Goal: Entertainment & Leisure: Browse casually

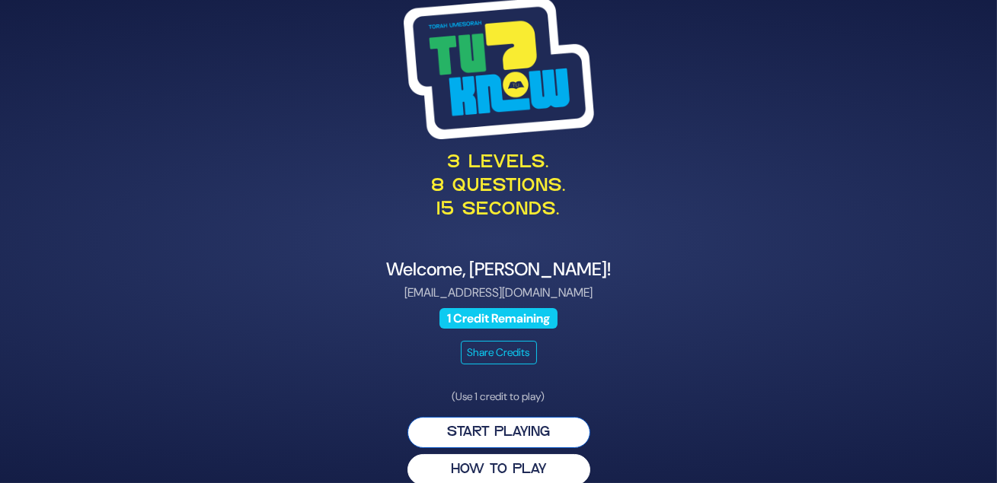
click at [486, 448] on button "Start Playing" at bounding box center [498, 432] width 183 height 31
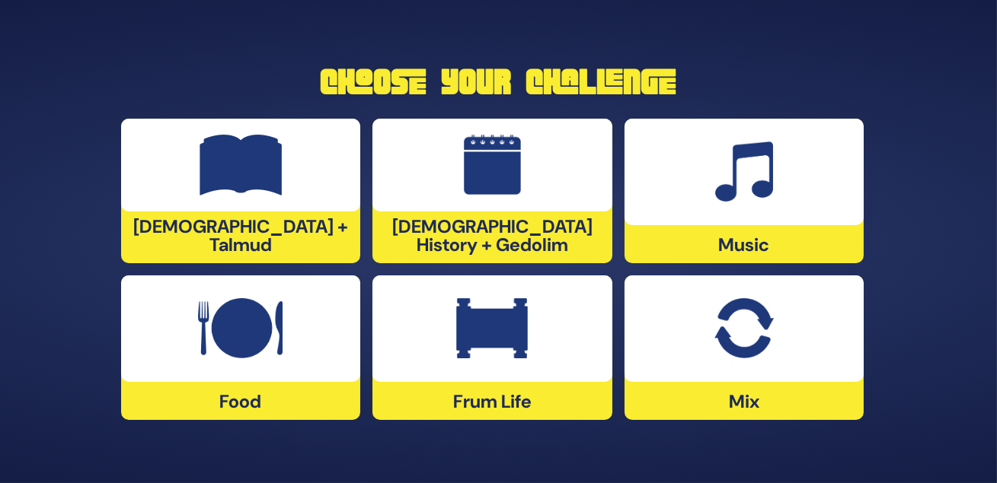
click at [499, 328] on img at bounding box center [492, 328] width 72 height 61
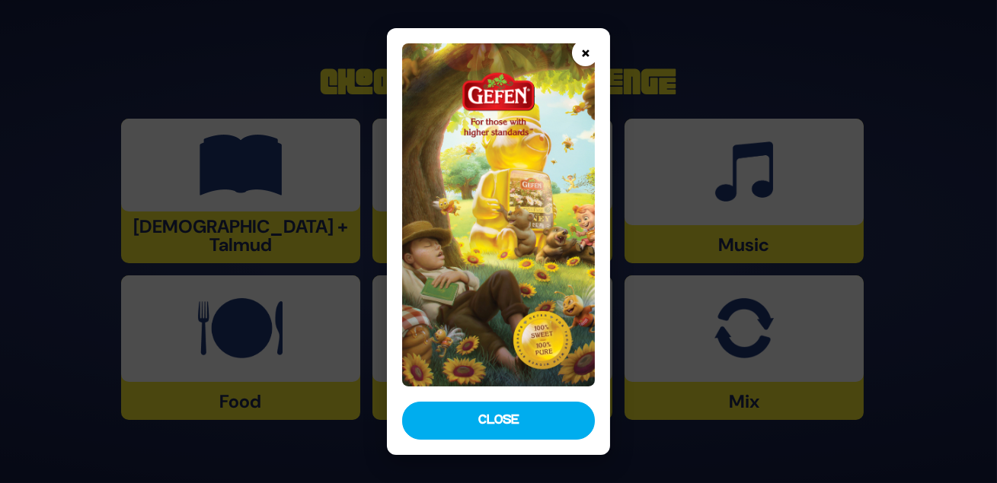
click at [586, 53] on button "×" at bounding box center [585, 53] width 27 height 27
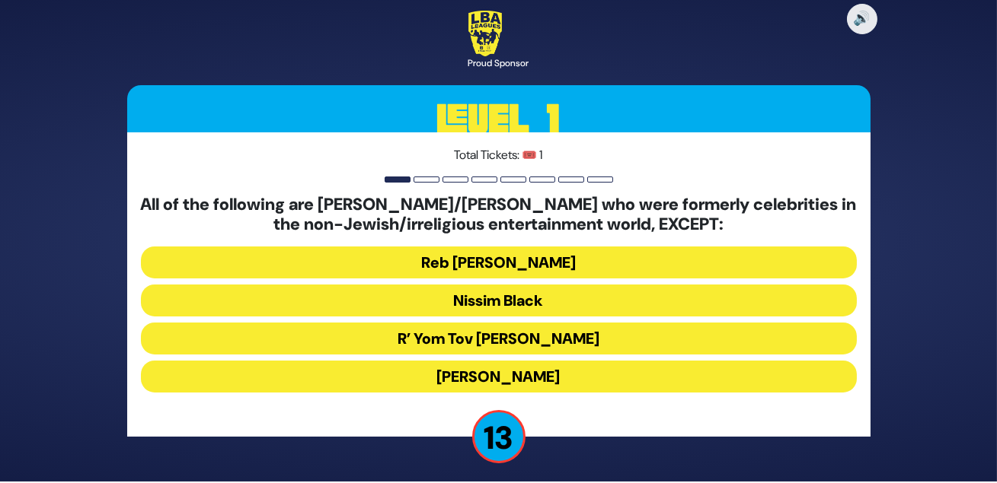
scroll to position [21, 0]
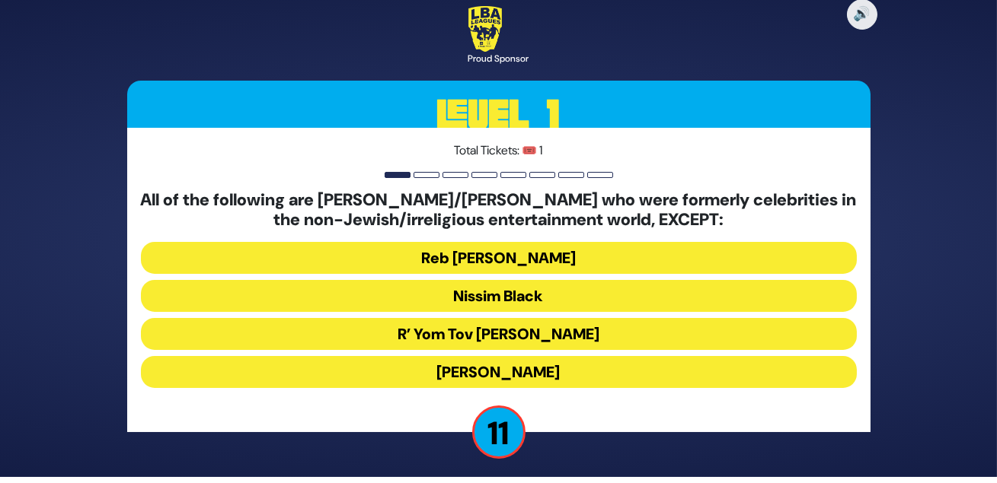
click at [494, 327] on button "R’ Yom Tov Glazer" at bounding box center [499, 334] width 716 height 32
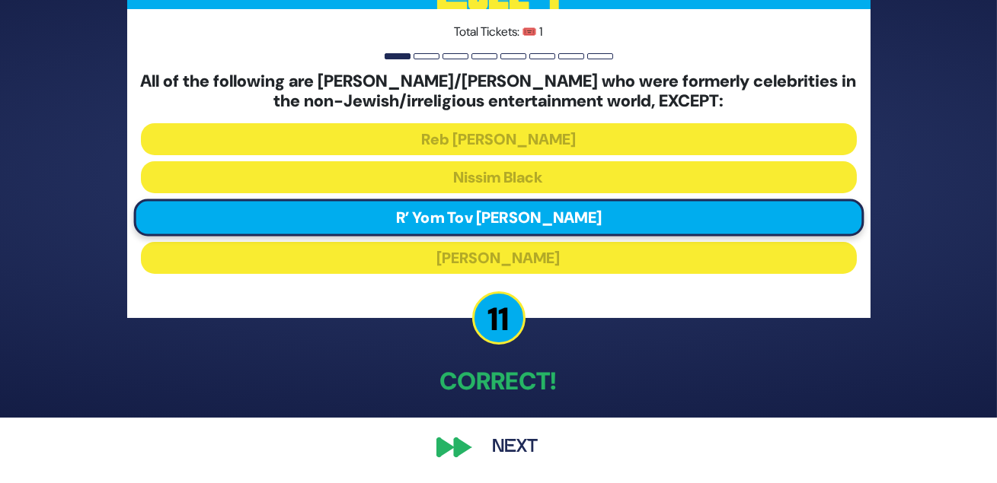
scroll to position [84, 0]
click at [509, 438] on button "Next" at bounding box center [515, 447] width 88 height 35
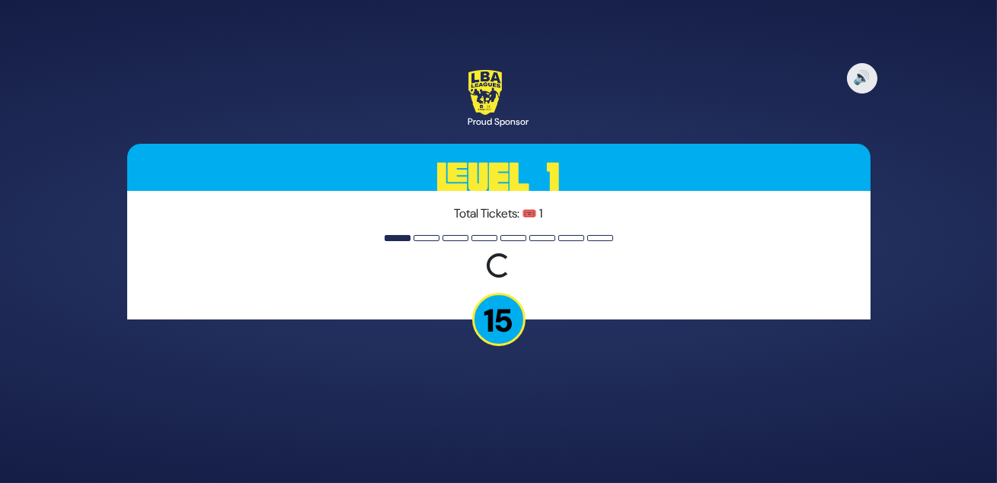
scroll to position [0, 0]
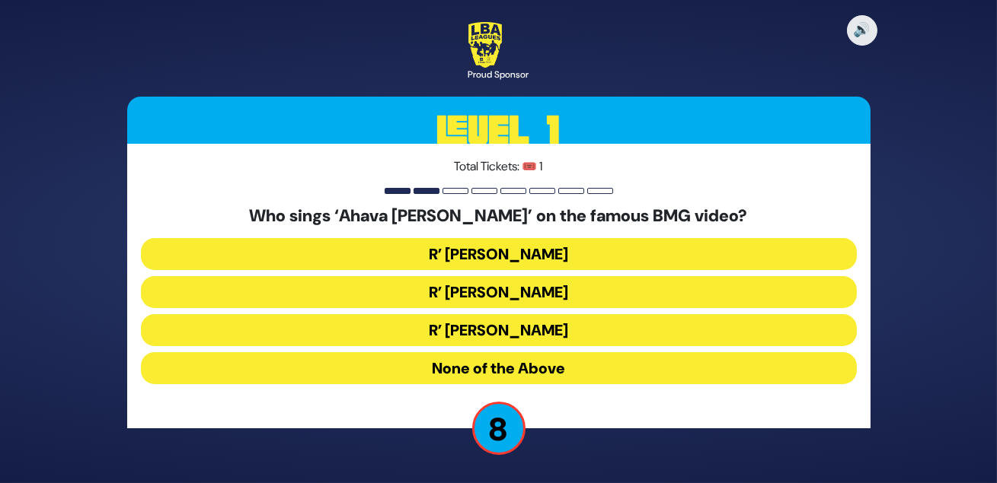
click at [542, 337] on button "R’ Abish Brodt" at bounding box center [499, 330] width 716 height 32
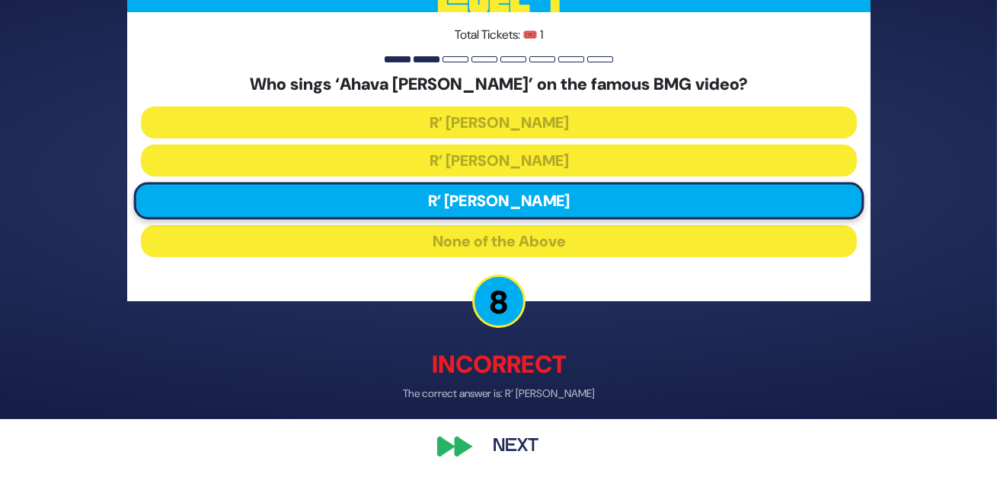
scroll to position [84, 0]
click at [485, 442] on button "Next" at bounding box center [515, 447] width 88 height 35
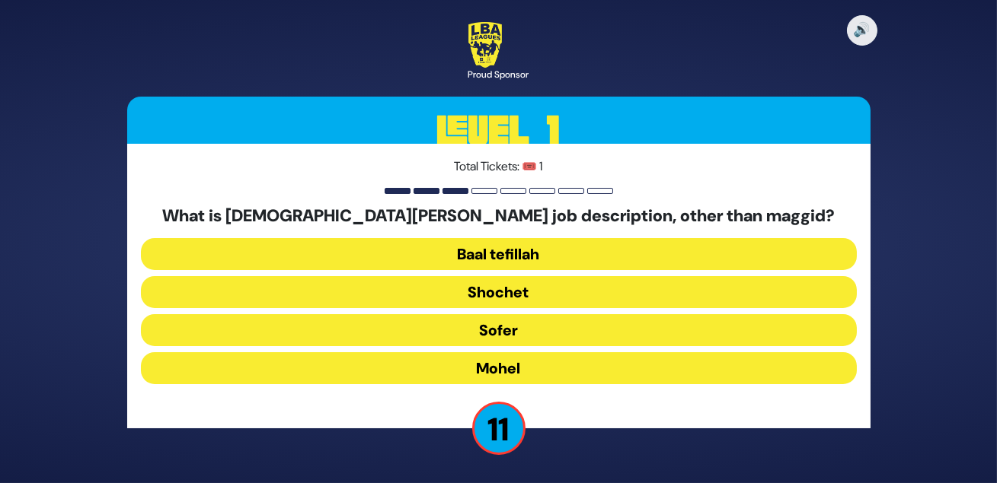
click at [562, 383] on button "Mohel" at bounding box center [499, 368] width 716 height 32
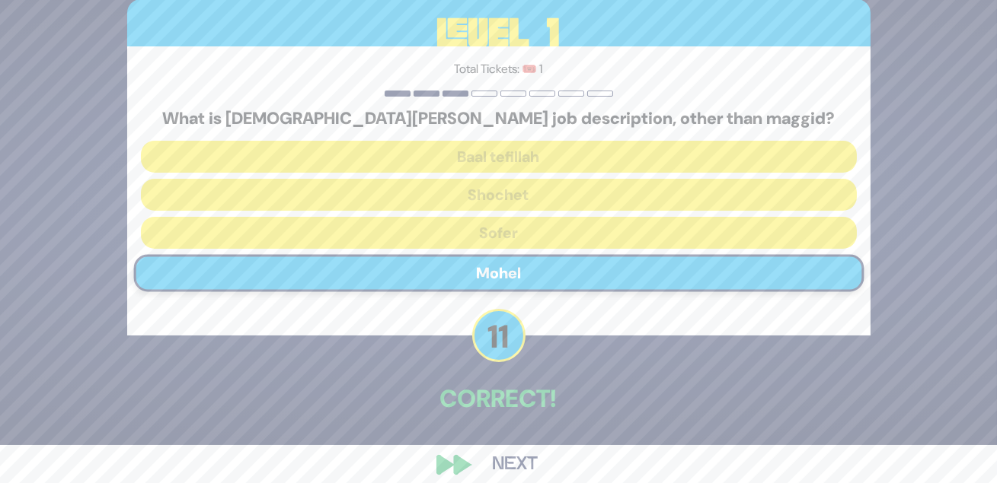
scroll to position [74, 0]
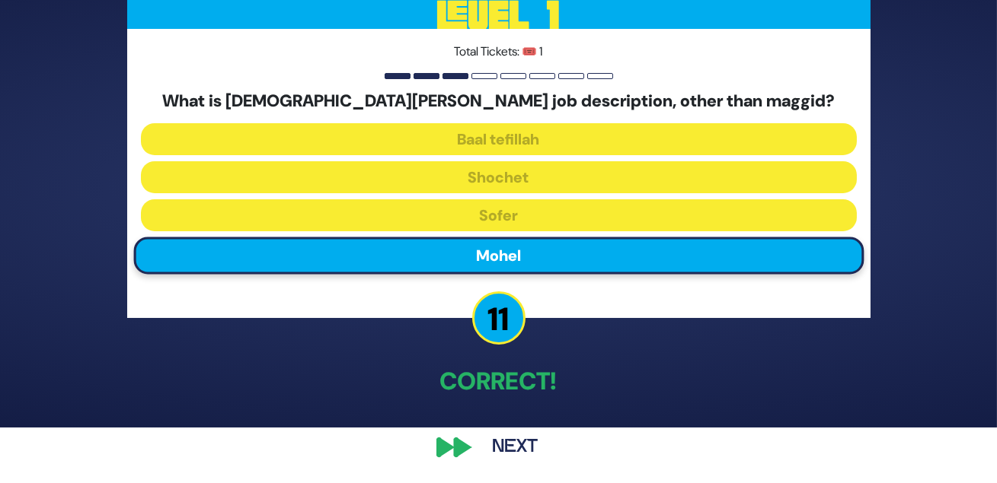
click at [514, 442] on button "Next" at bounding box center [515, 447] width 88 height 35
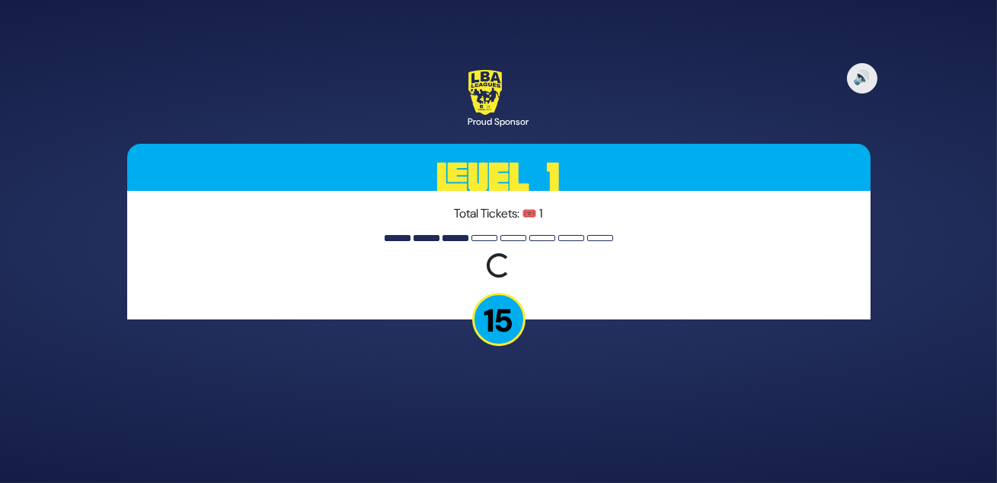
scroll to position [0, 0]
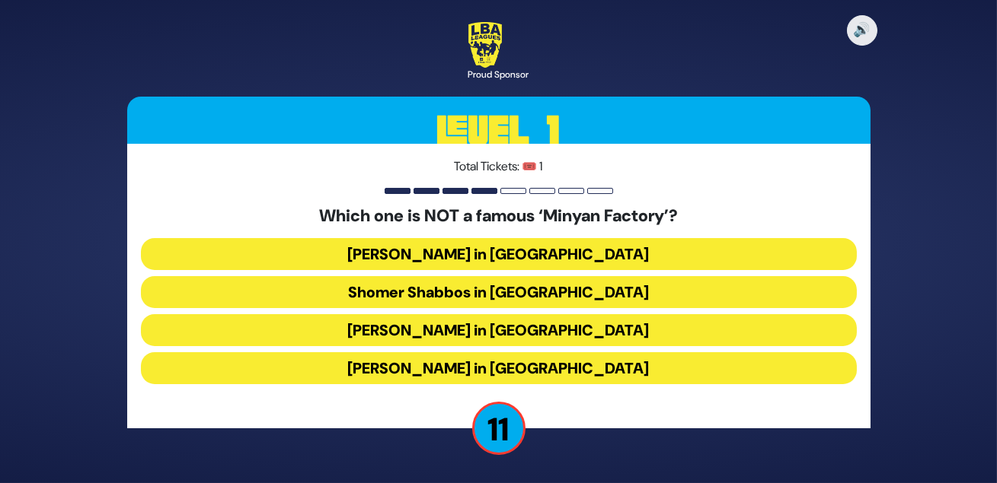
click at [572, 381] on button "Bais Dovid in Lakewood" at bounding box center [499, 368] width 716 height 32
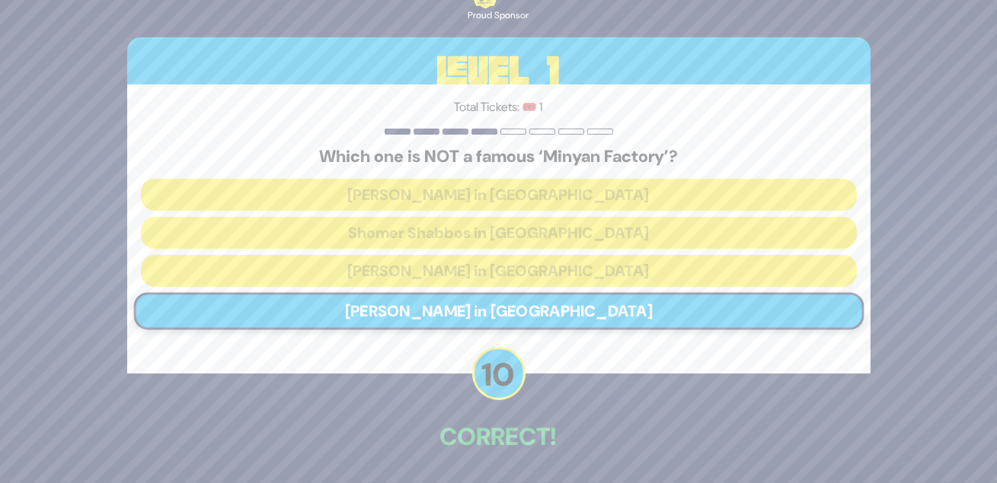
scroll to position [74, 0]
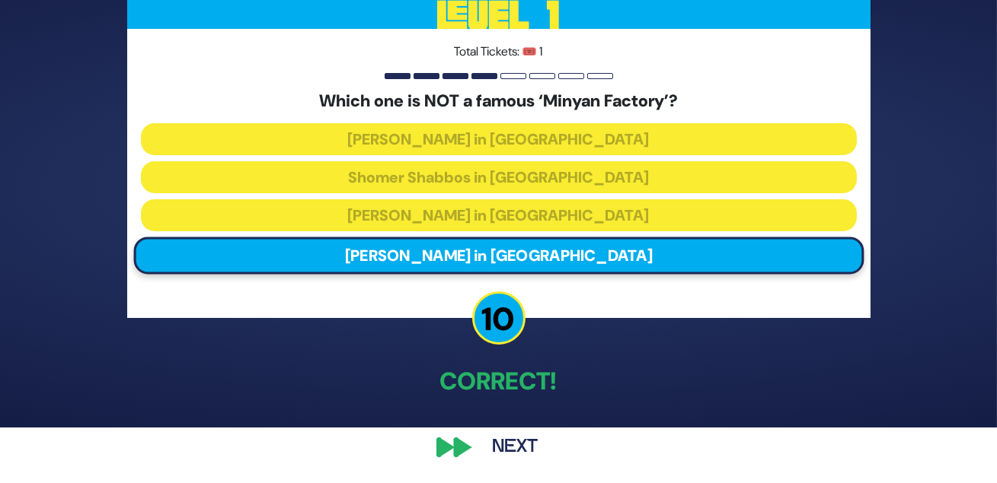
click at [516, 441] on button "Next" at bounding box center [515, 447] width 88 height 35
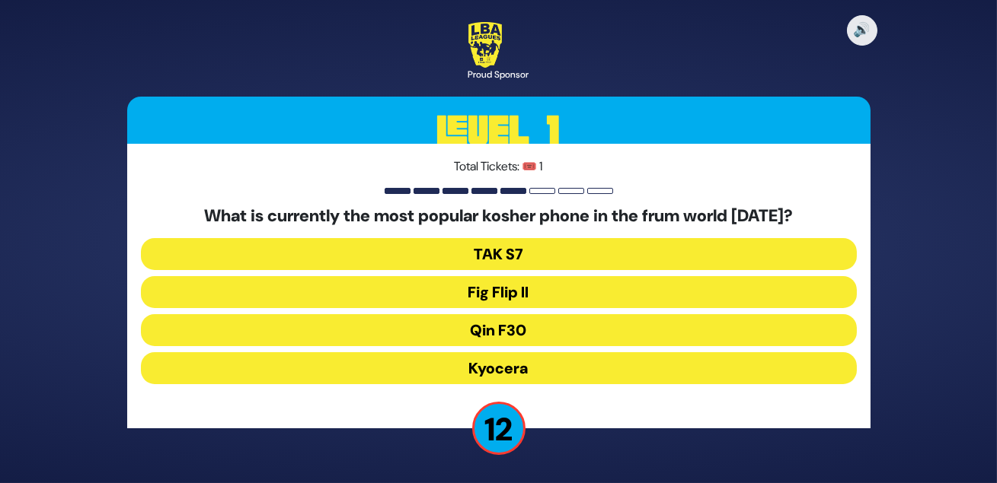
click at [543, 298] on button "Fig Flip II" at bounding box center [499, 292] width 716 height 32
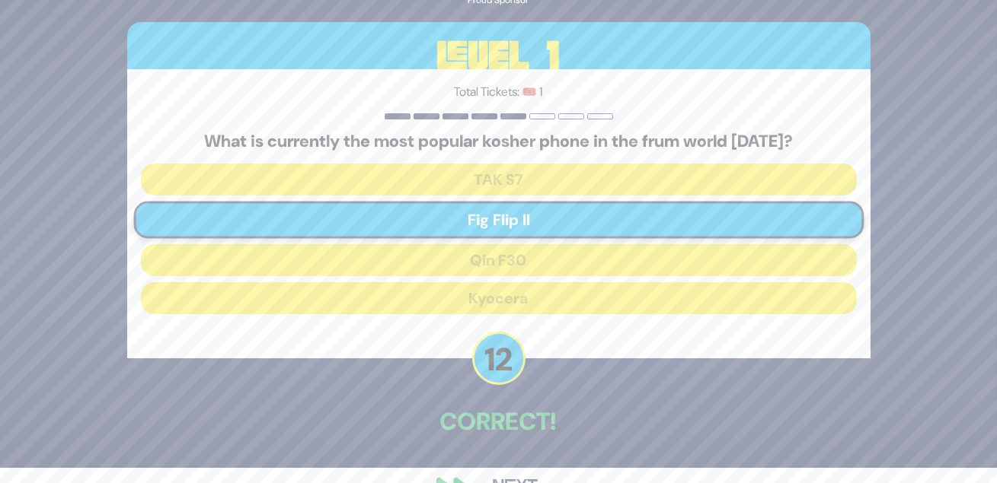
scroll to position [74, 0]
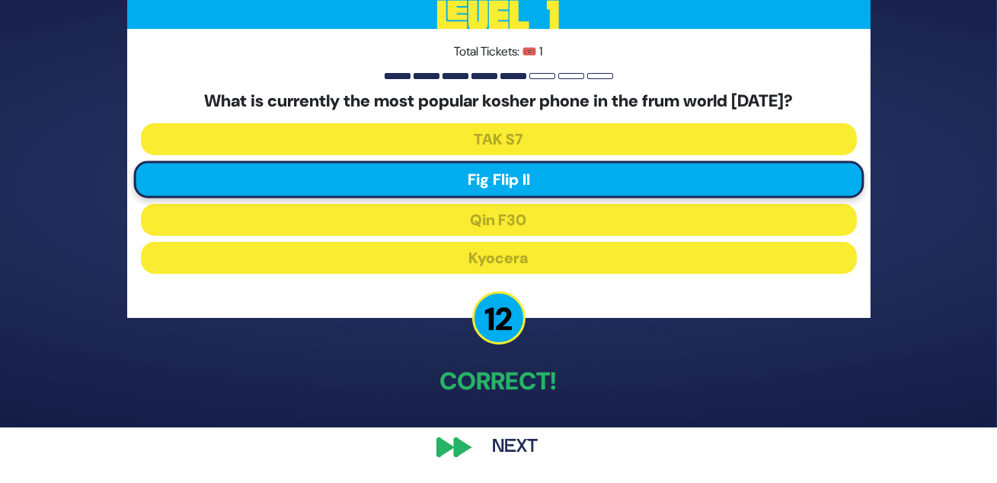
click at [511, 438] on button "Next" at bounding box center [515, 447] width 88 height 35
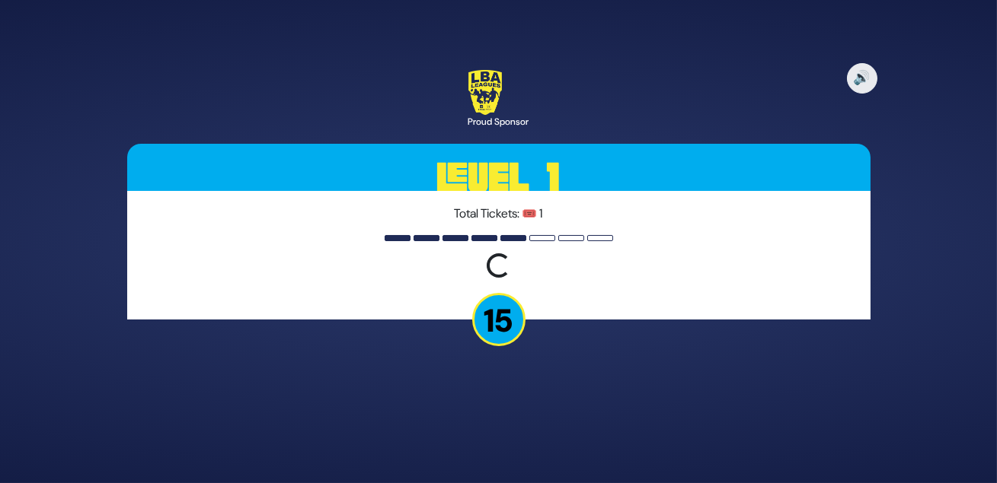
scroll to position [0, 0]
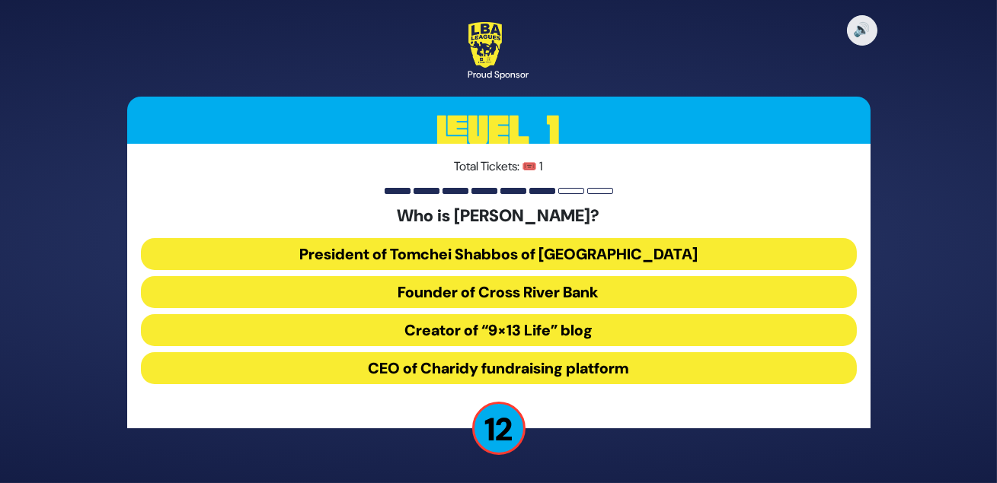
click at [580, 256] on button "President of Tomchei Shabbos of Rockland County" at bounding box center [499, 254] width 716 height 32
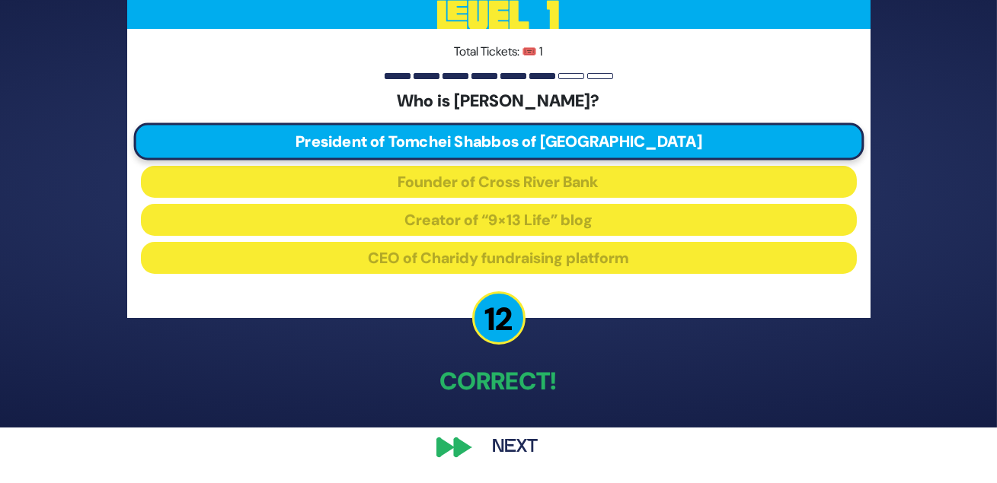
scroll to position [74, 0]
click at [512, 441] on button "Next" at bounding box center [515, 447] width 88 height 35
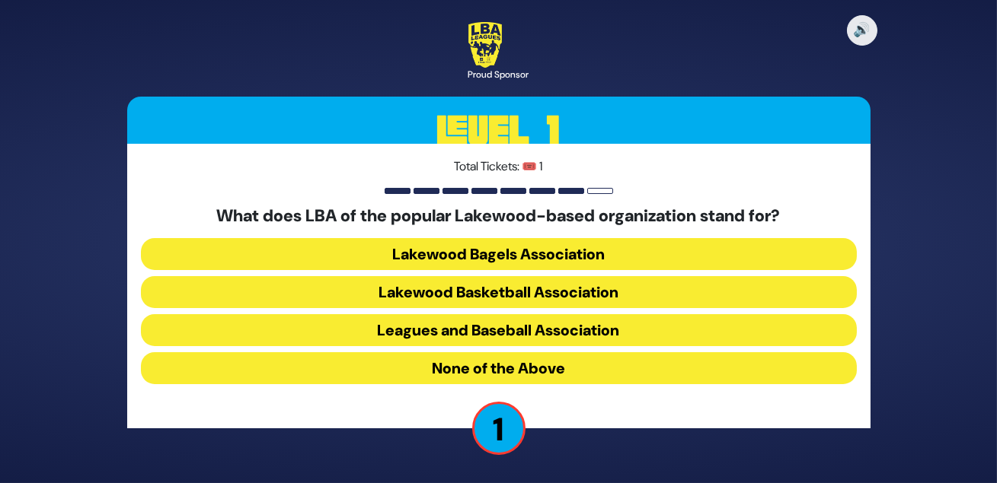
click at [541, 375] on button "None of the Above" at bounding box center [499, 368] width 716 height 32
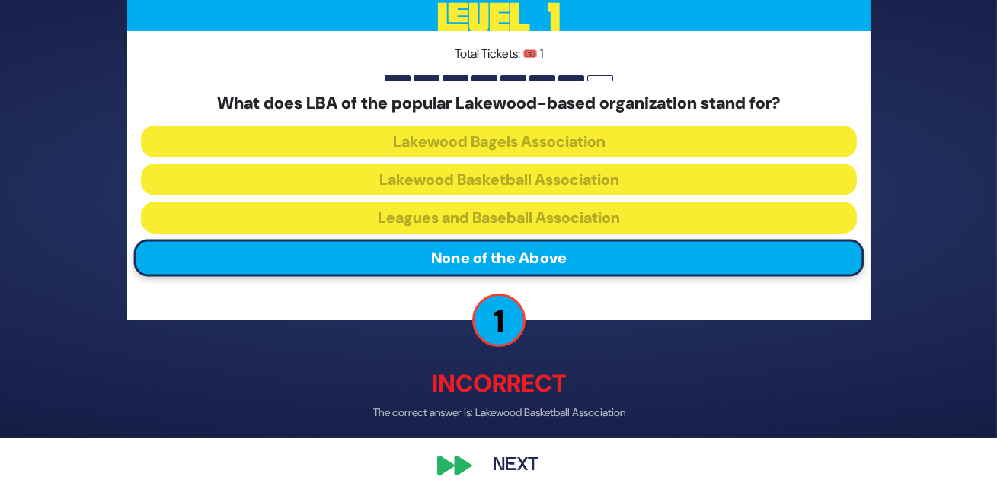
scroll to position [84, 0]
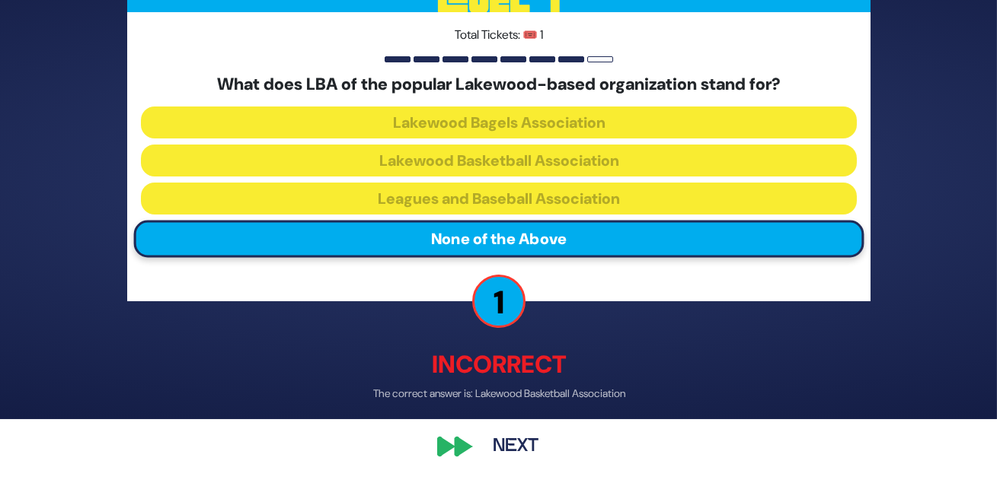
click at [514, 442] on button "Next" at bounding box center [515, 447] width 88 height 35
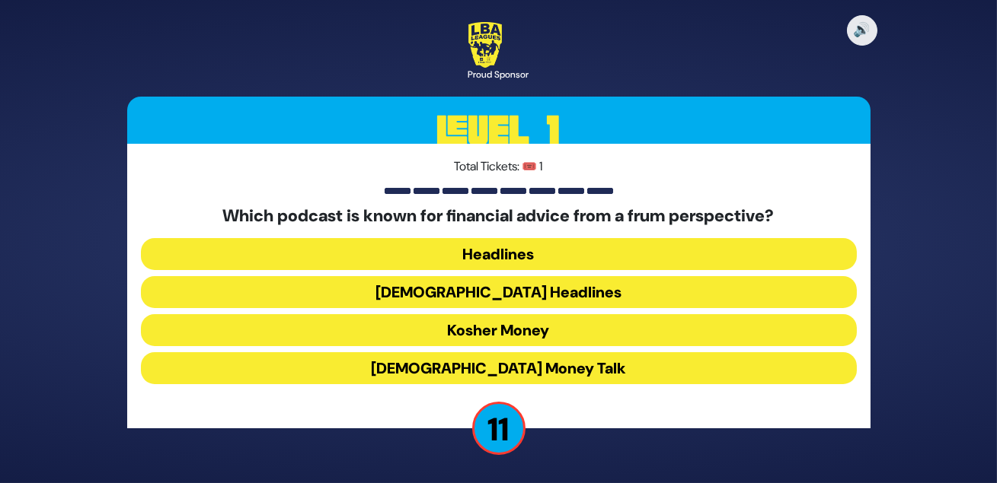
click at [519, 338] on button "Kosher Money" at bounding box center [499, 330] width 716 height 32
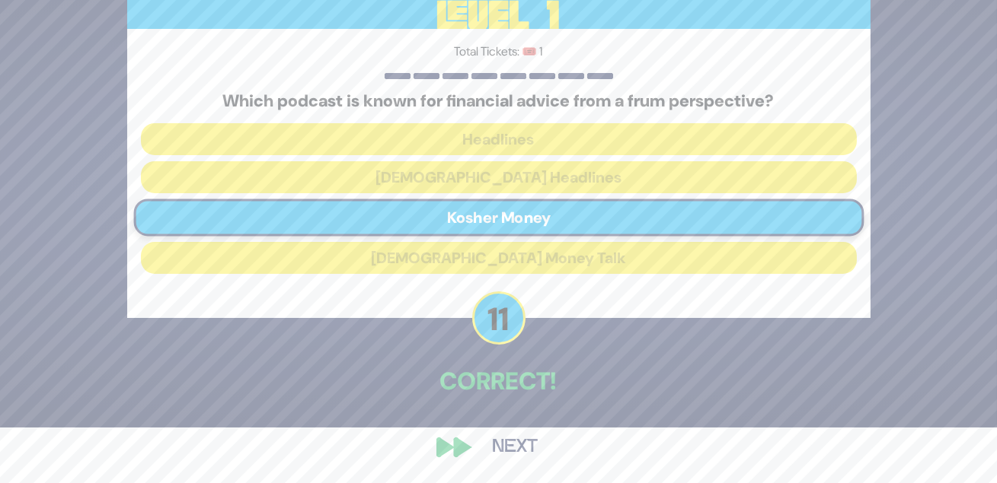
scroll to position [74, 0]
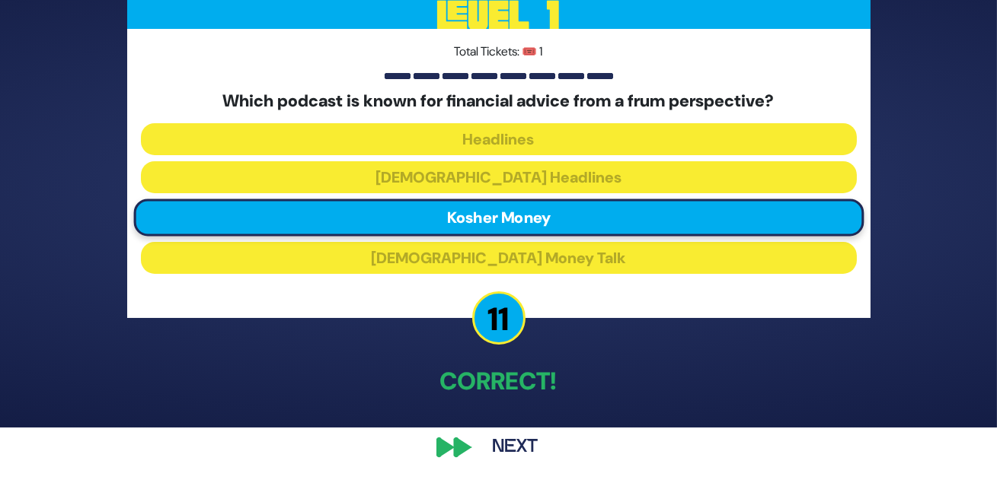
click at [518, 441] on button "Next" at bounding box center [515, 447] width 88 height 35
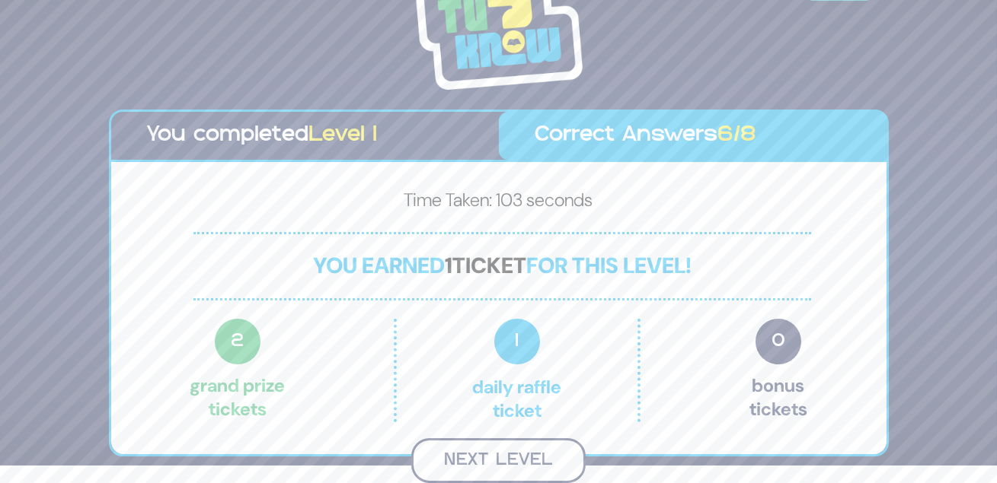
scroll to position [26, 0]
click at [499, 461] on button "Next Level" at bounding box center [498, 460] width 174 height 45
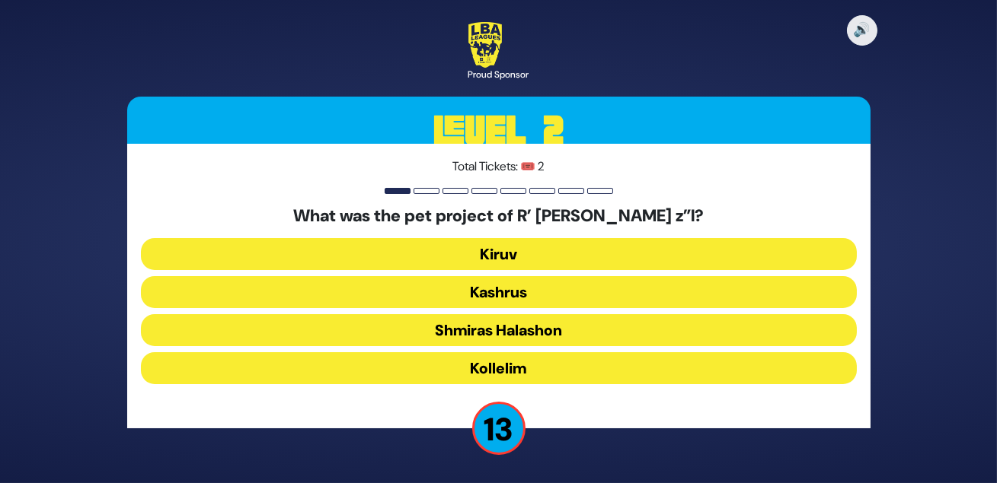
click at [614, 333] on button "Shmiras Halashon" at bounding box center [499, 330] width 716 height 32
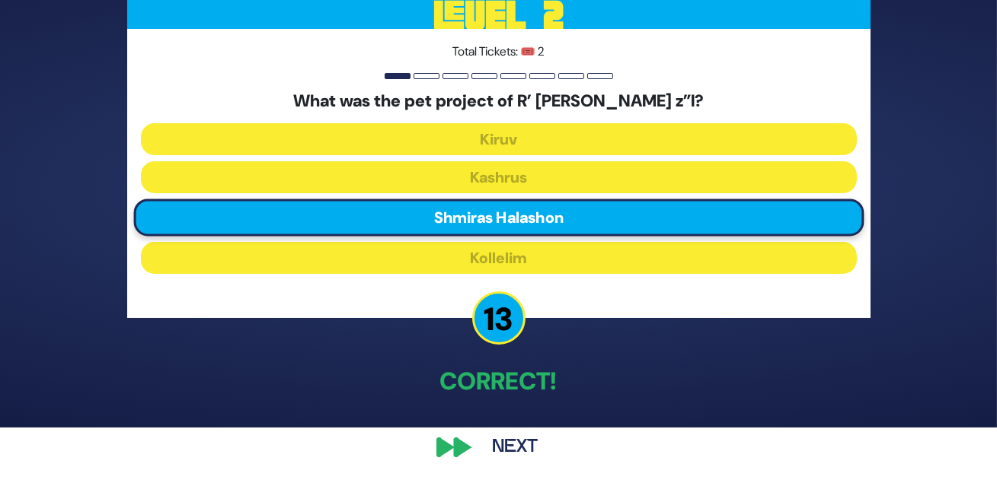
scroll to position [74, 0]
click at [511, 444] on button "Next" at bounding box center [515, 447] width 88 height 35
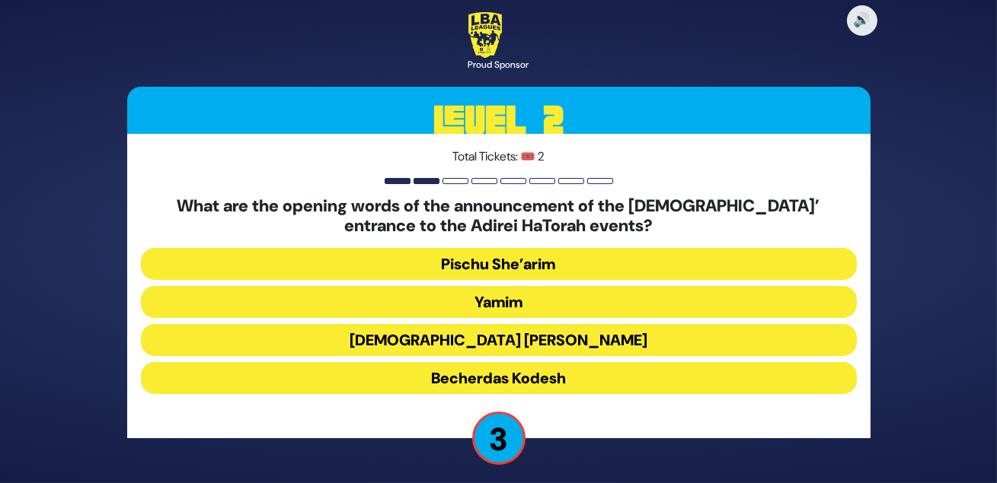
click at [506, 265] on button "Pischu She’arim" at bounding box center [499, 264] width 716 height 32
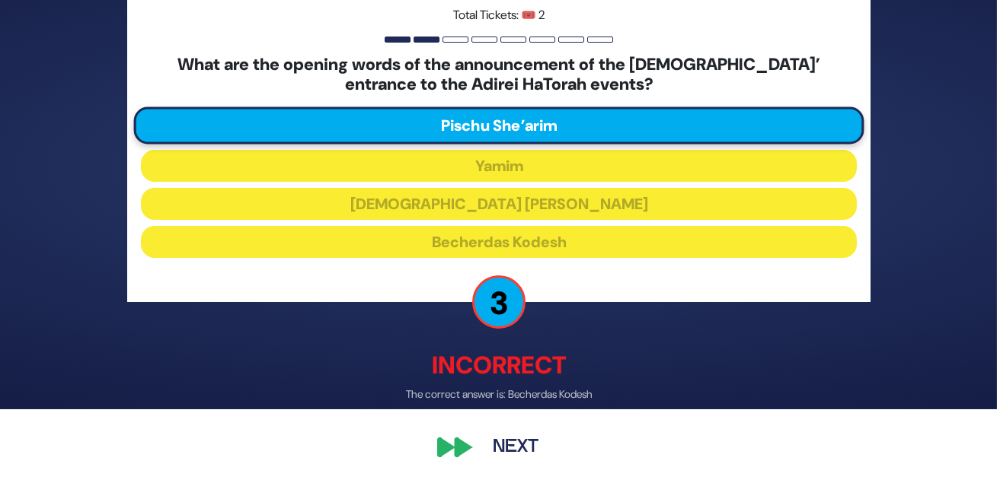
scroll to position [94, 0]
click at [512, 439] on button "Next" at bounding box center [515, 447] width 88 height 35
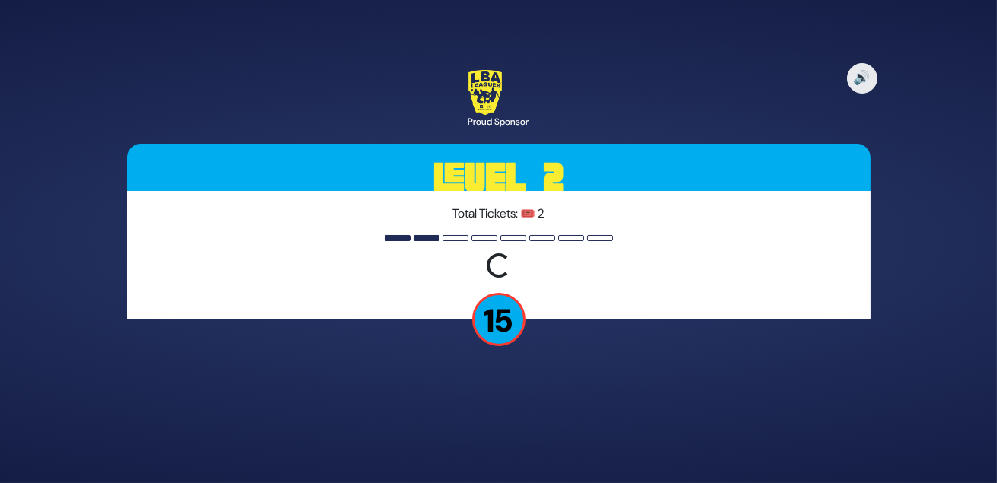
scroll to position [0, 0]
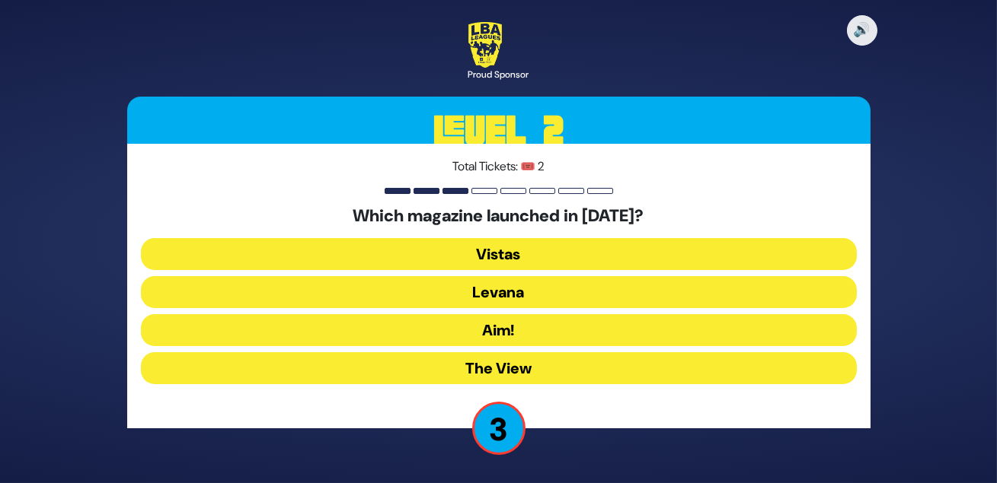
click at [504, 303] on button "Levana" at bounding box center [499, 292] width 716 height 32
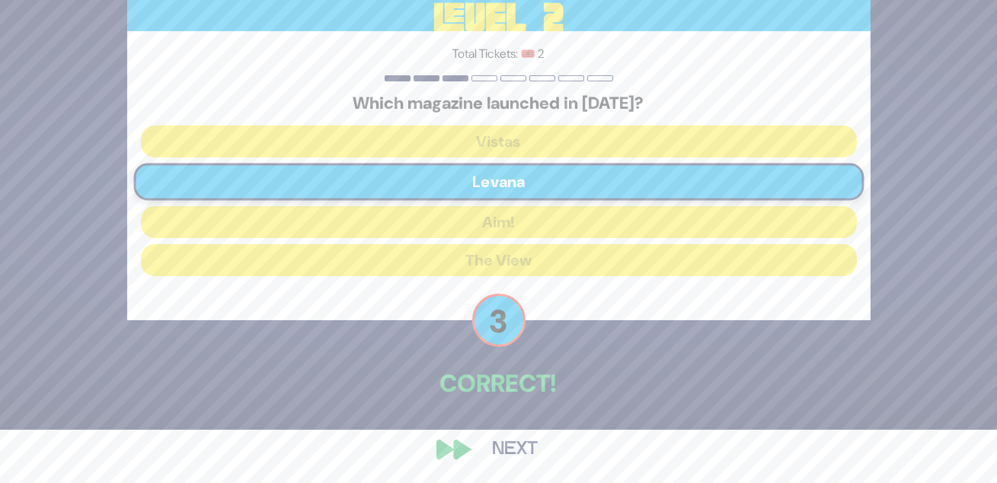
scroll to position [74, 0]
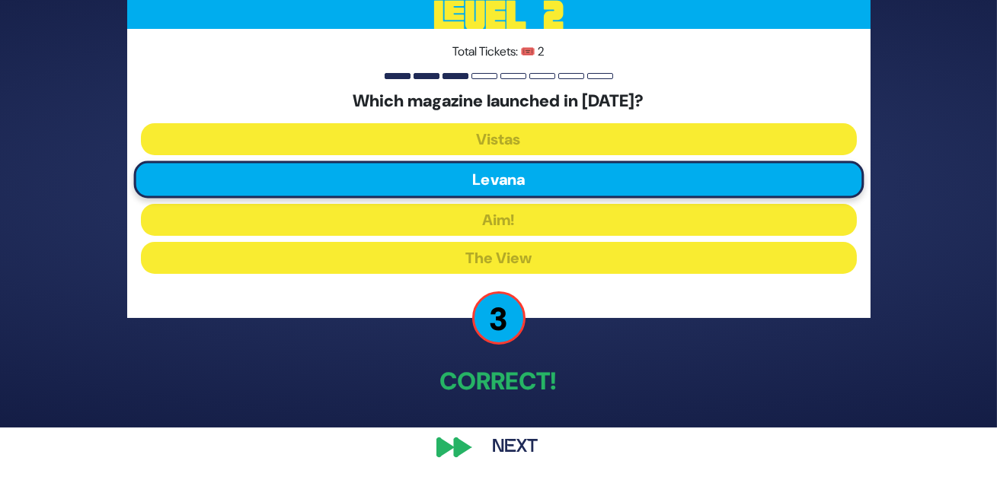
click at [515, 435] on button "Next" at bounding box center [515, 447] width 88 height 35
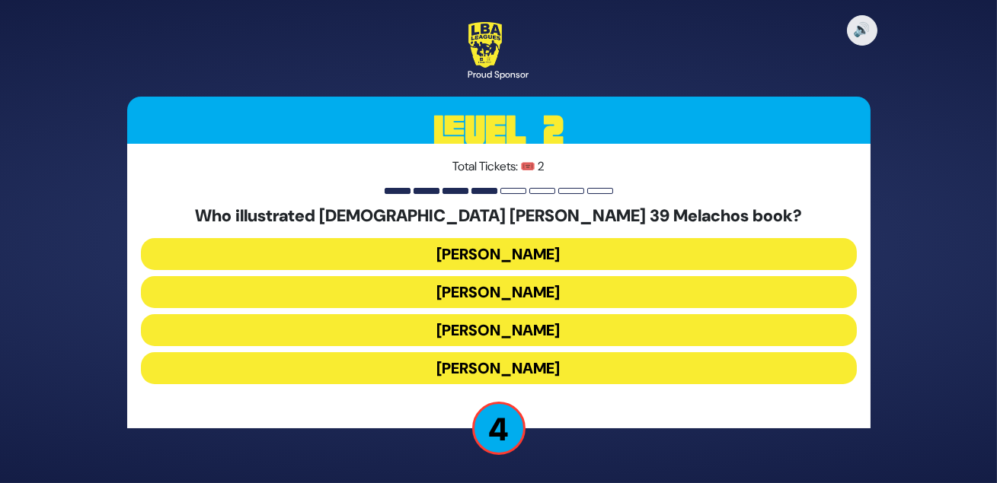
click at [530, 375] on button "Yoni Gerstein" at bounding box center [499, 368] width 716 height 32
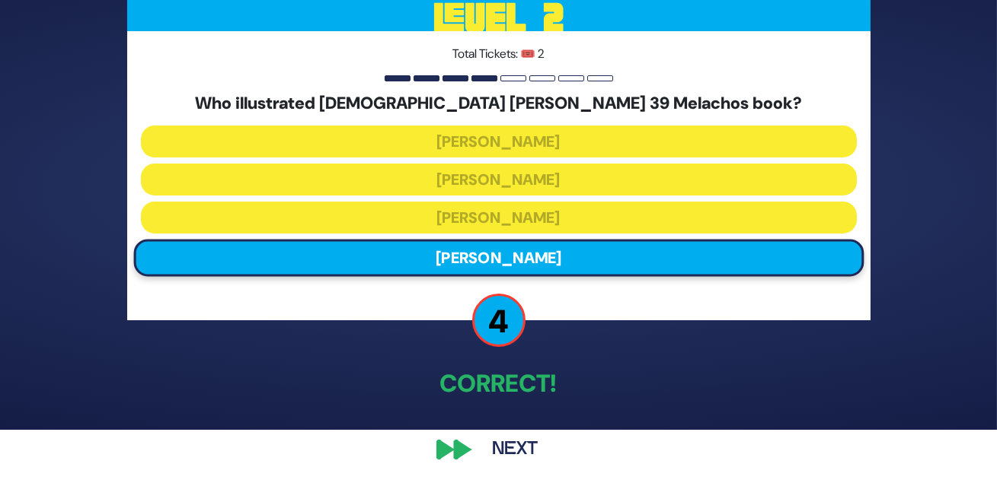
scroll to position [74, 0]
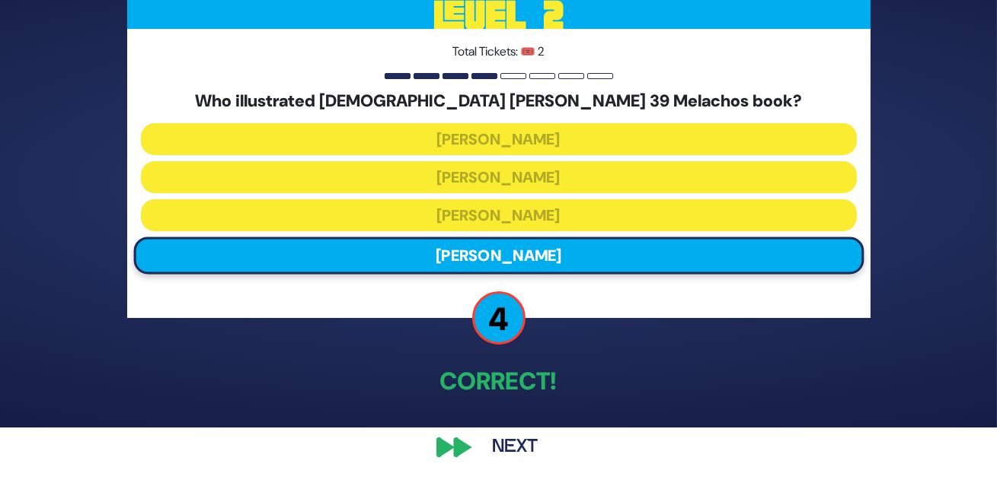
click at [511, 442] on button "Next" at bounding box center [515, 447] width 88 height 35
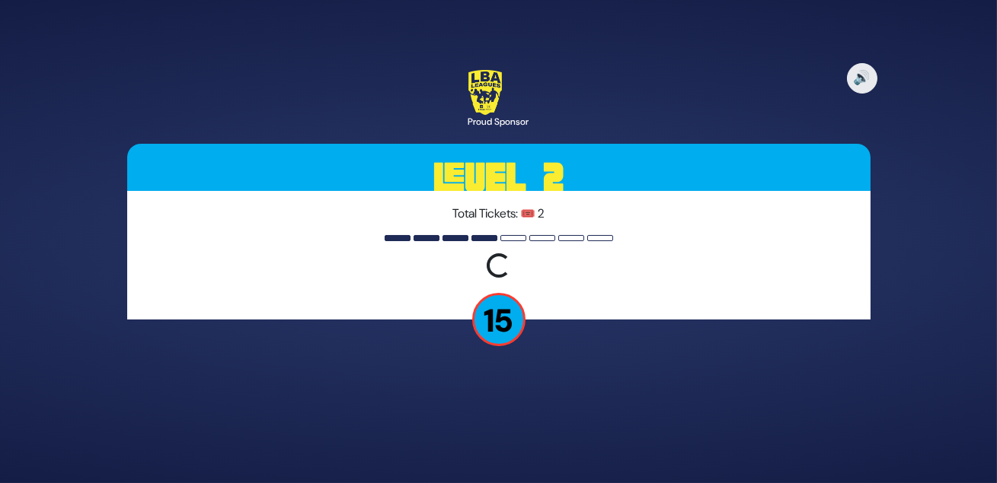
scroll to position [0, 0]
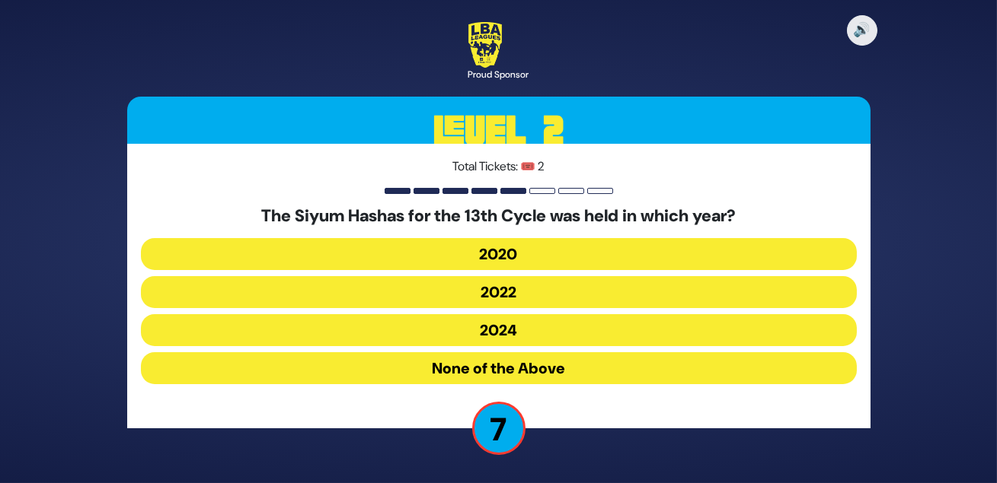
click at [518, 257] on button "2020" at bounding box center [499, 254] width 716 height 32
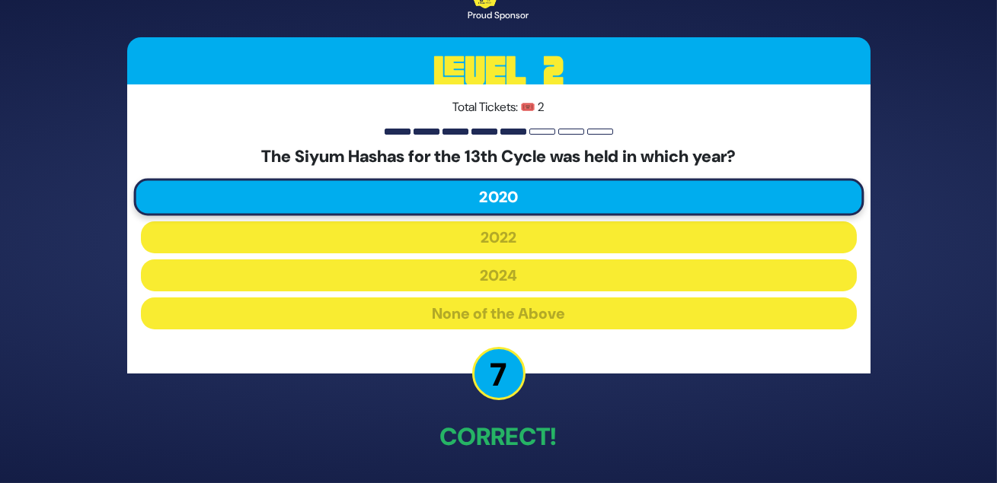
scroll to position [74, 0]
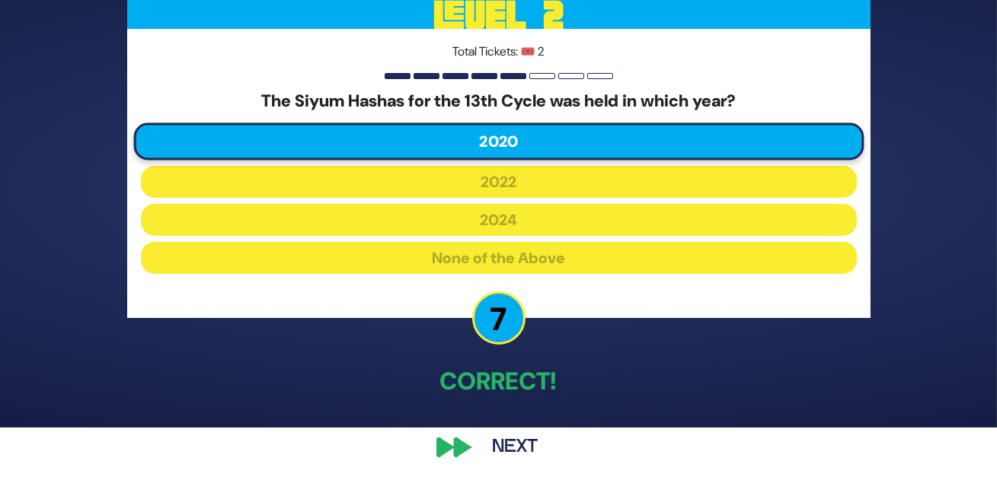
click at [515, 437] on button "Next" at bounding box center [515, 447] width 88 height 35
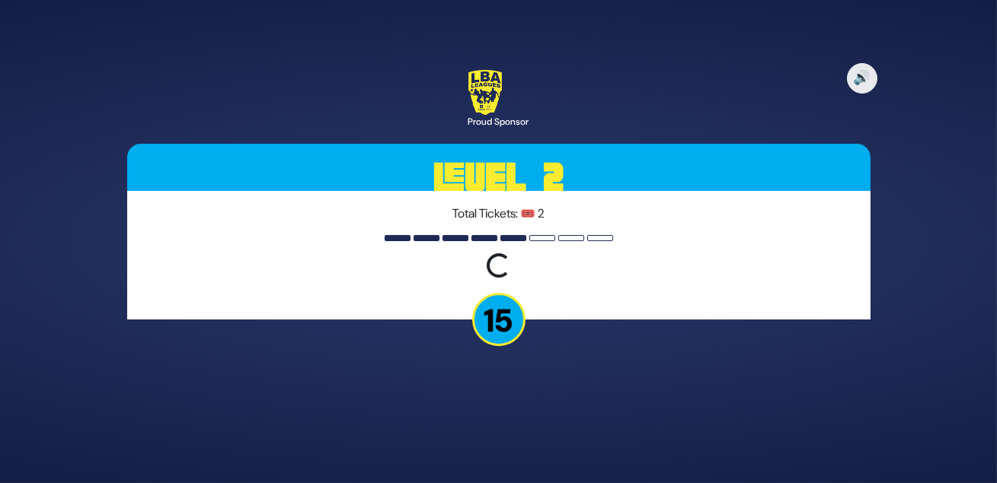
scroll to position [0, 0]
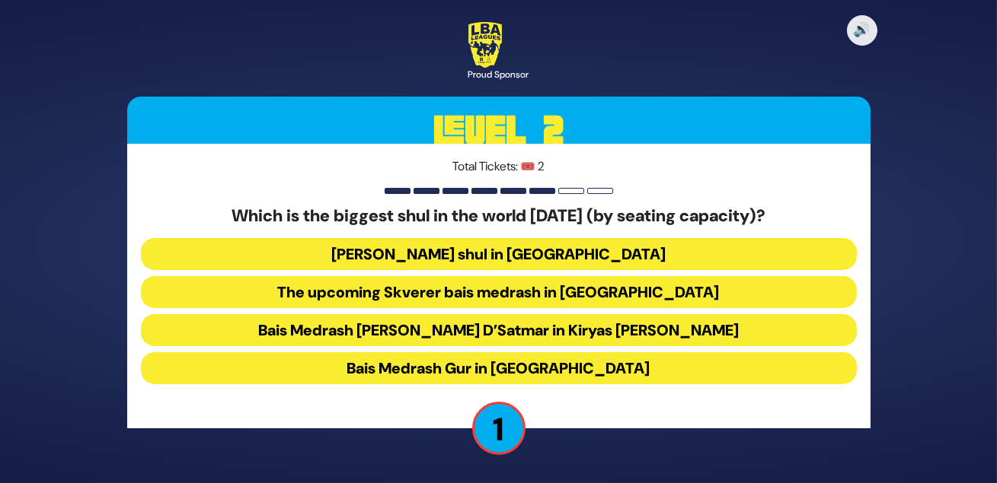
click at [538, 248] on button "Belzer shul in Yerushalayim" at bounding box center [499, 254] width 716 height 32
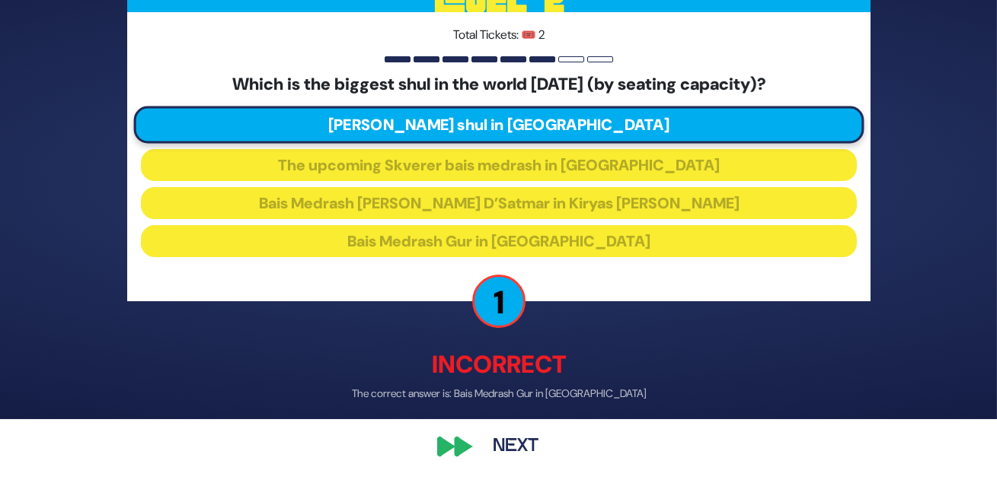
scroll to position [84, 0]
click at [527, 435] on button "Next" at bounding box center [515, 447] width 88 height 35
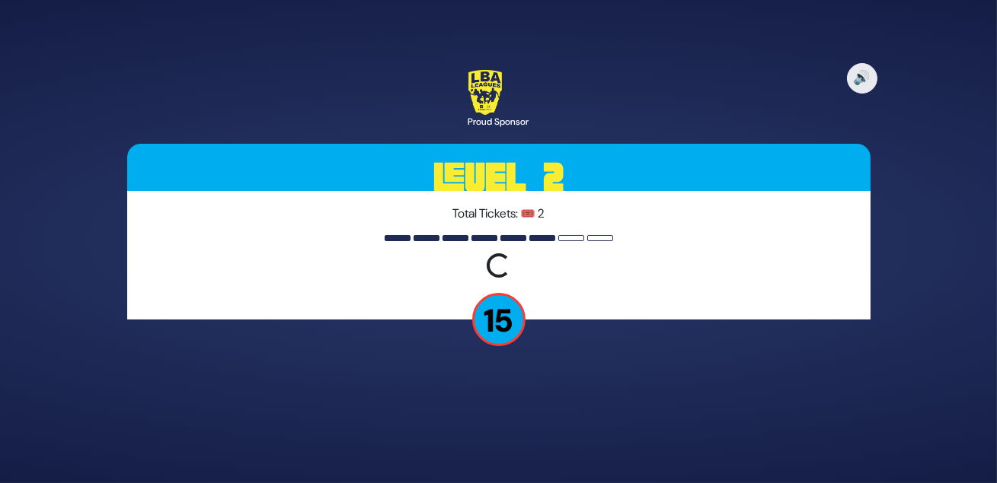
scroll to position [0, 0]
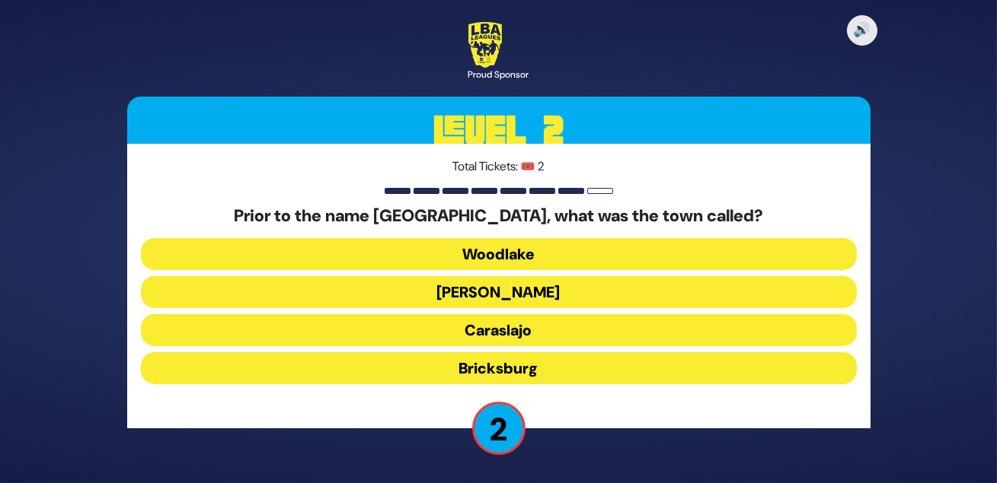
click at [575, 340] on button "Caraslajo" at bounding box center [499, 330] width 716 height 32
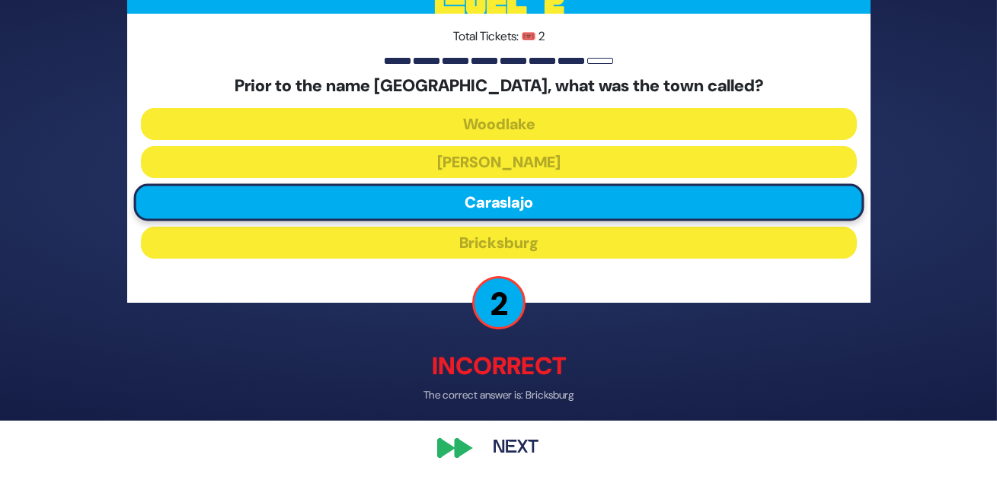
scroll to position [84, 0]
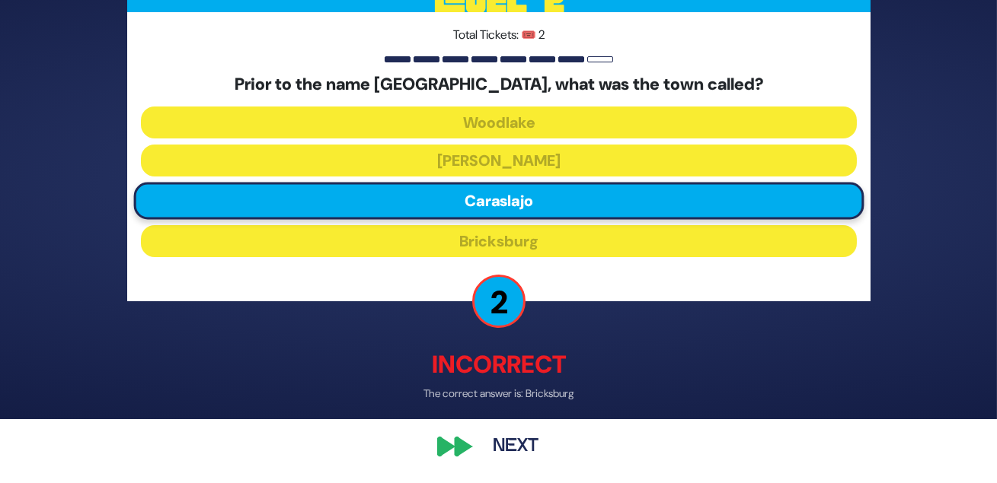
click at [509, 437] on button "Next" at bounding box center [515, 447] width 88 height 35
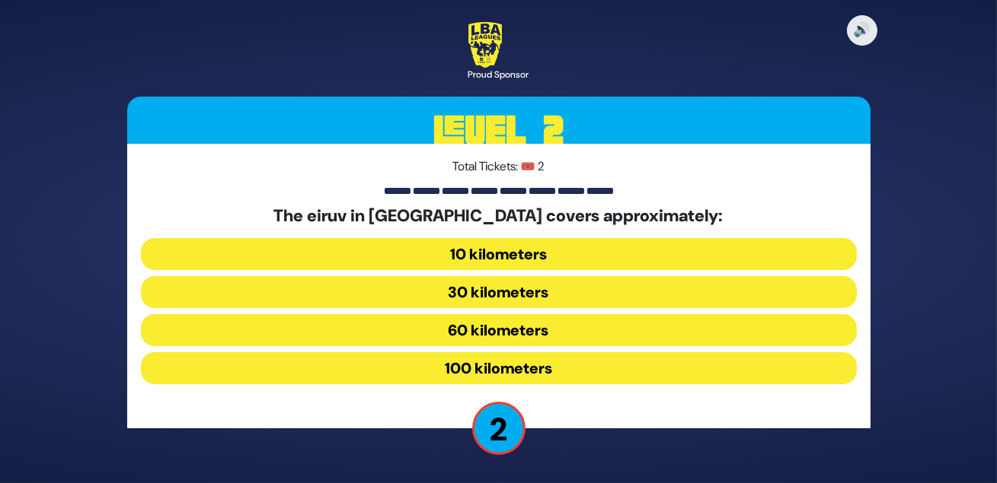
click at [508, 301] on button "30 kilometers" at bounding box center [499, 292] width 716 height 32
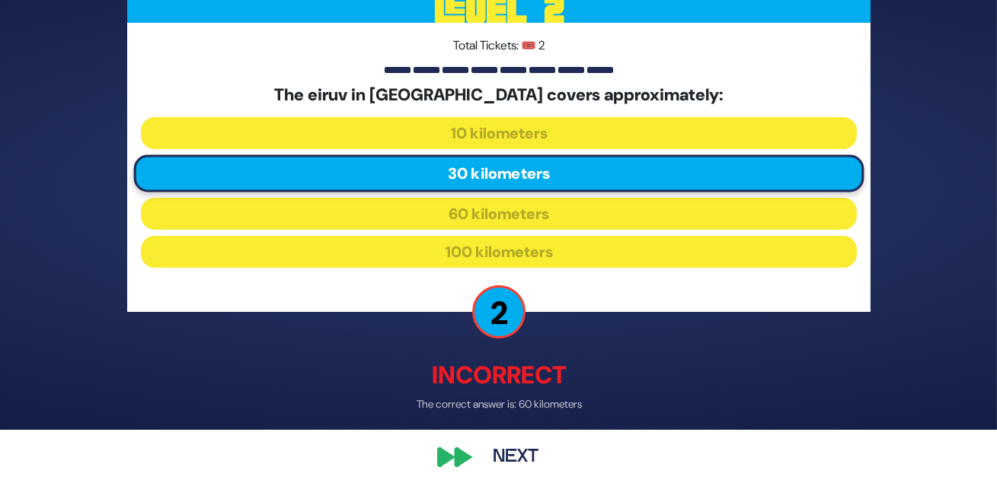
scroll to position [84, 0]
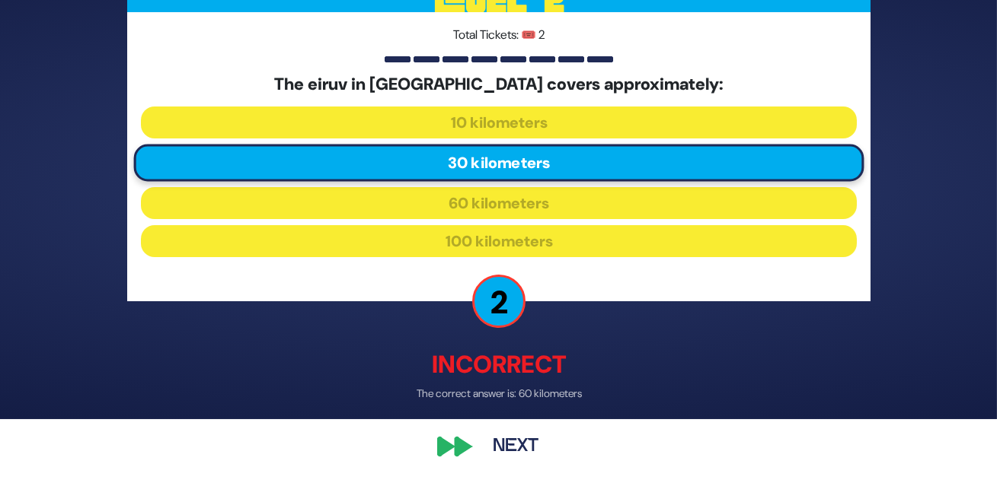
click at [521, 438] on button "Next" at bounding box center [515, 447] width 88 height 35
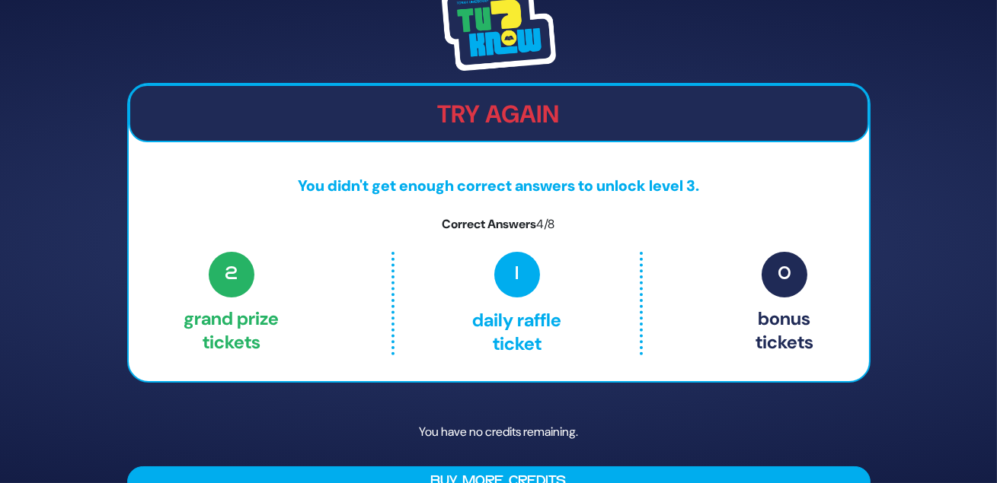
scroll to position [63, 0]
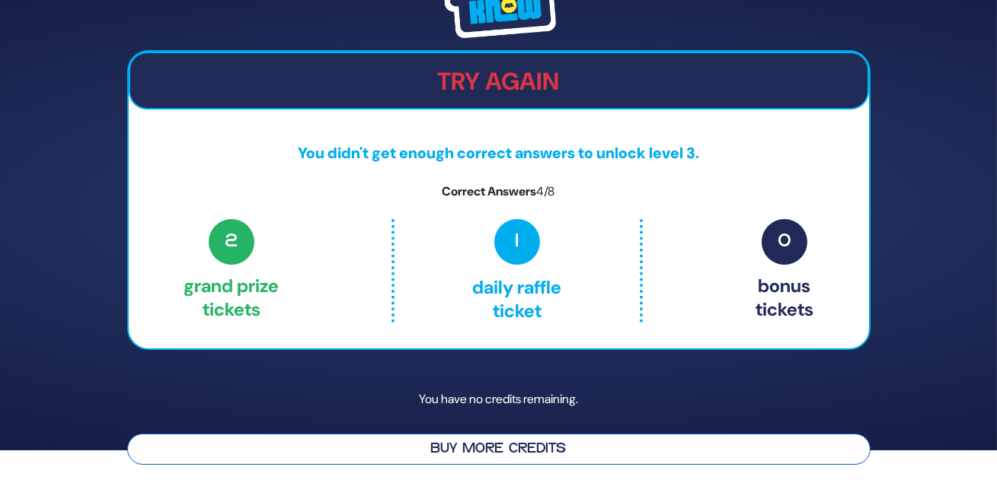
click at [570, 448] on button "Buy More Credits" at bounding box center [498, 449] width 743 height 31
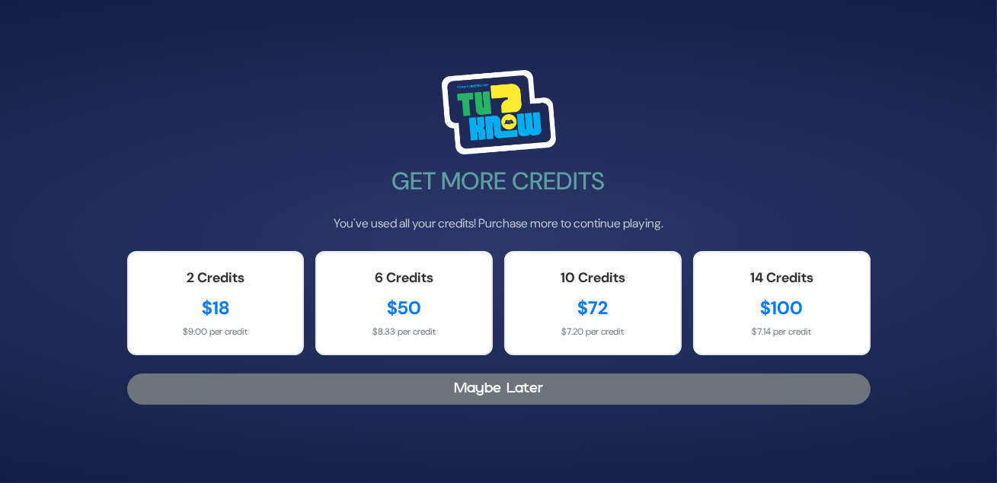
click at [528, 396] on button "Maybe Later" at bounding box center [498, 389] width 743 height 31
